Goal: Find specific page/section: Find specific page/section

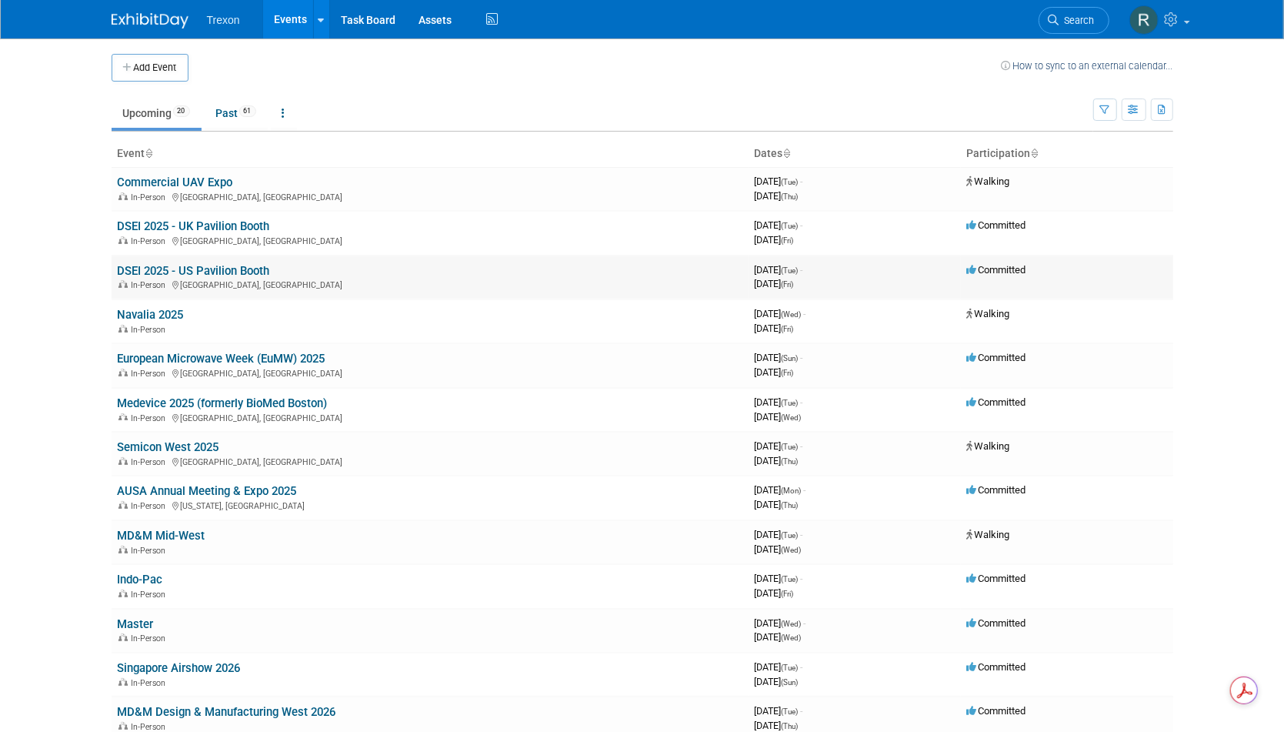
click at [232, 264] on link "DSEI 2025 - US Pavilion Booth" at bounding box center [194, 271] width 152 height 14
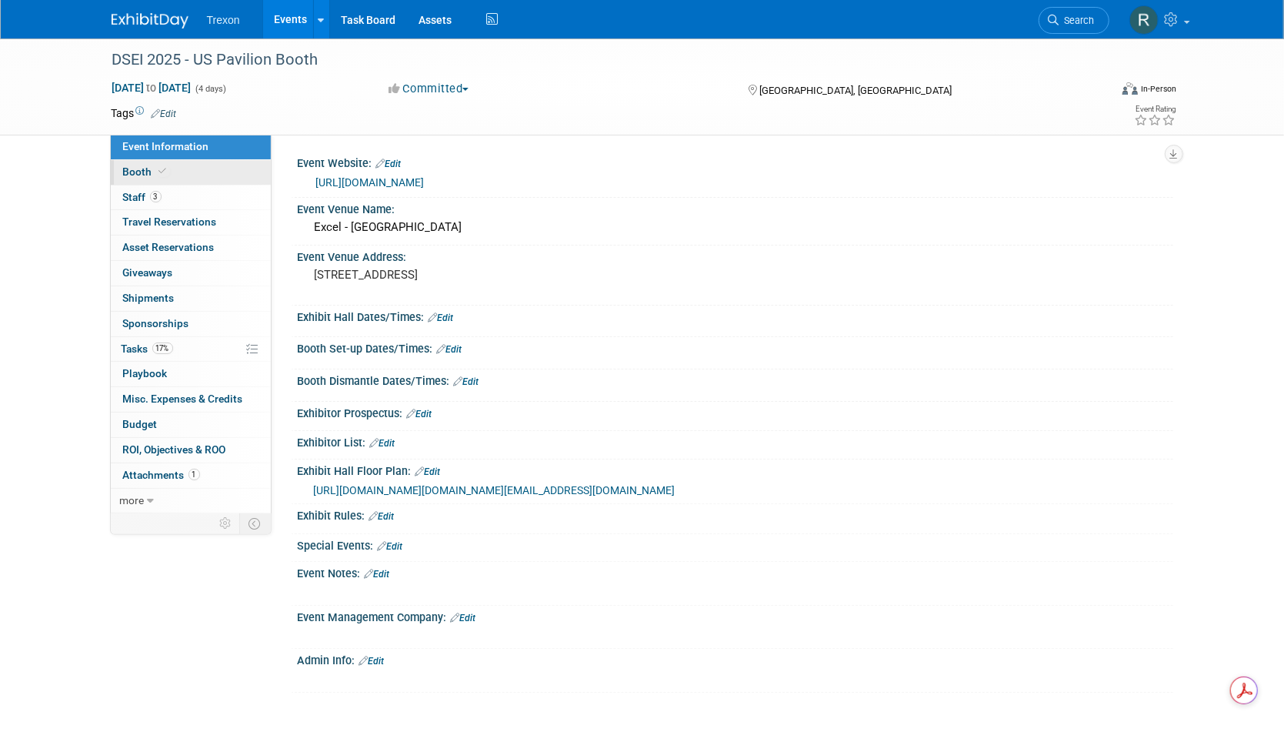
click at [144, 173] on span "Booth" at bounding box center [146, 171] width 47 height 12
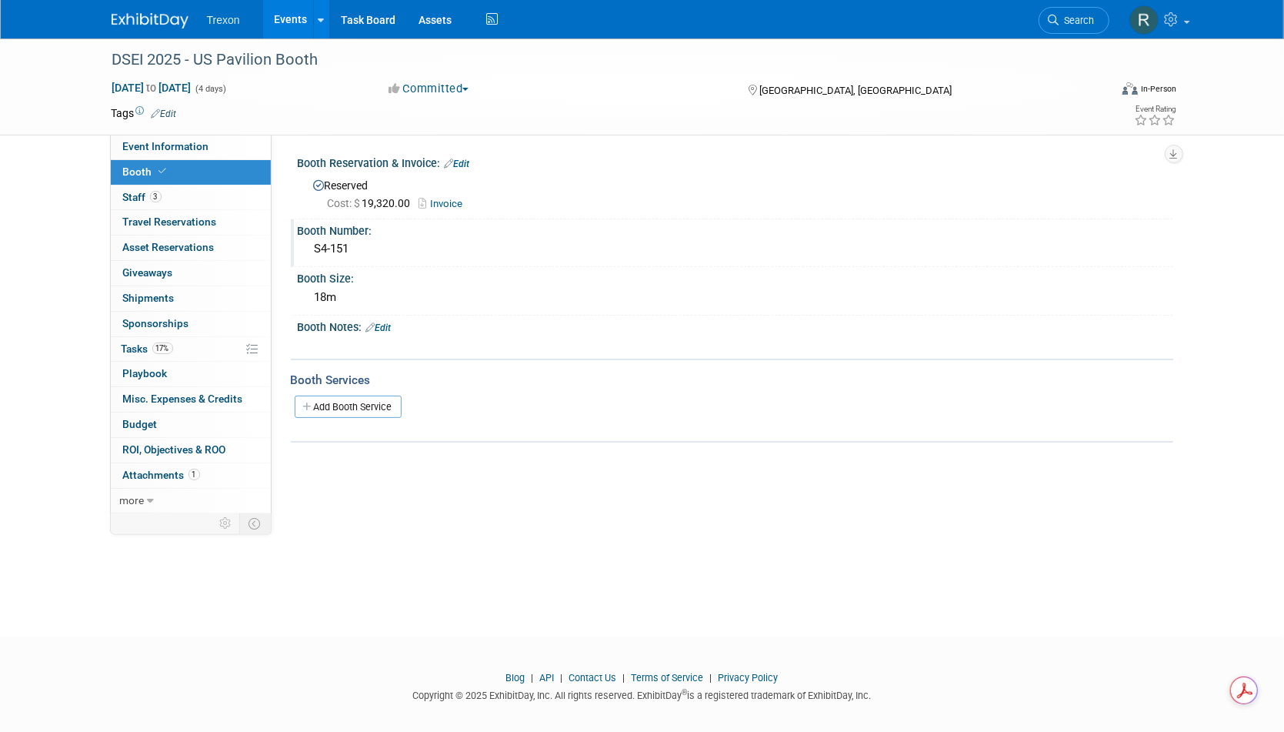
drag, startPoint x: 365, startPoint y: 249, endPoint x: 298, endPoint y: 250, distance: 67.7
click at [298, 250] on div "S4-151" at bounding box center [735, 249] width 875 height 25
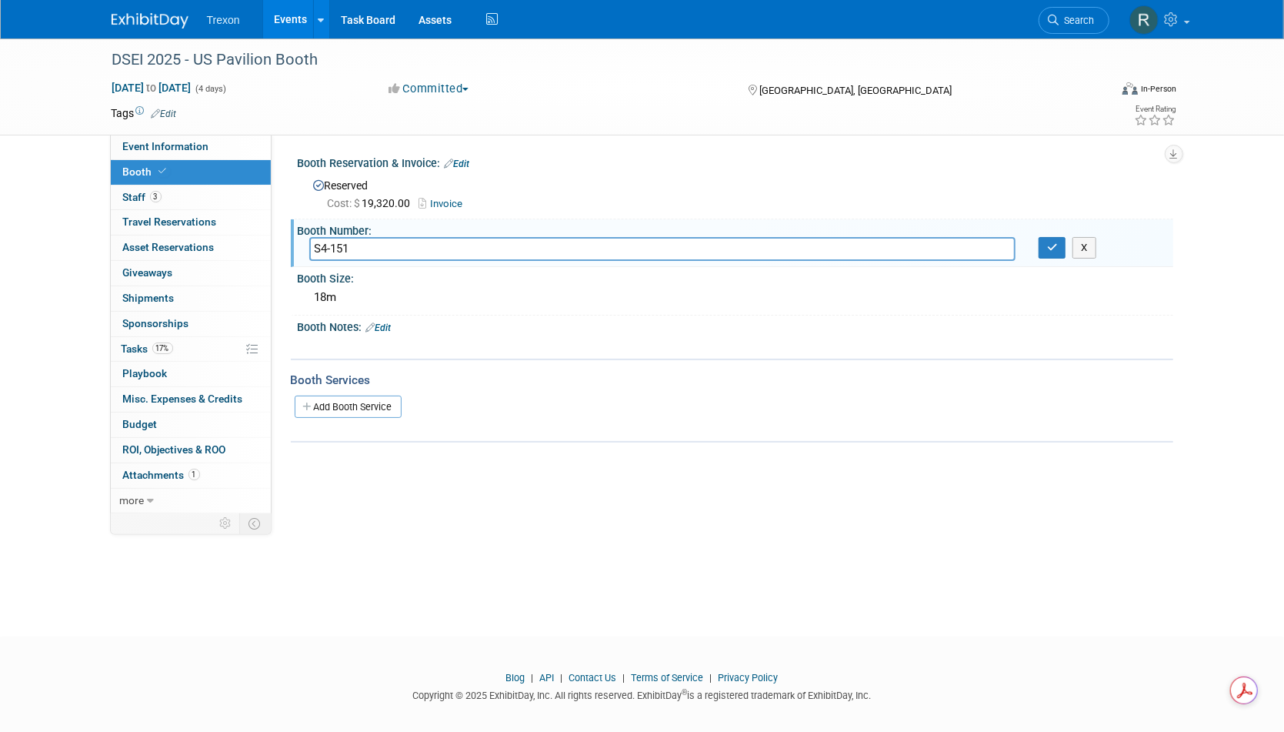
drag, startPoint x: 367, startPoint y: 248, endPoint x: 278, endPoint y: 248, distance: 89.2
click at [278, 248] on div "Event Website: Edit https://www.dsei.co.uk/ Event Venue Name: Excel - London Ev…" at bounding box center [723, 322] width 902 height 375
